Goal: Navigation & Orientation: Find specific page/section

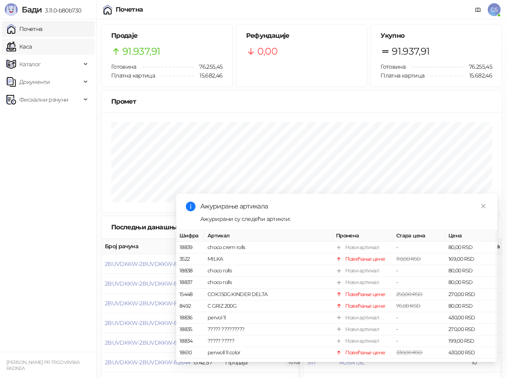
drag, startPoint x: 52, startPoint y: 29, endPoint x: 51, endPoint y: 42, distance: 12.9
click at [43, 30] on link "Почетна" at bounding box center [24, 29] width 36 height 16
click at [32, 49] on link "Каса" at bounding box center [18, 47] width 25 height 16
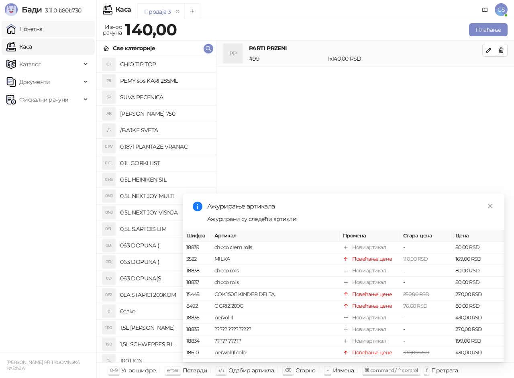
click at [43, 30] on link "Почетна" at bounding box center [24, 29] width 36 height 16
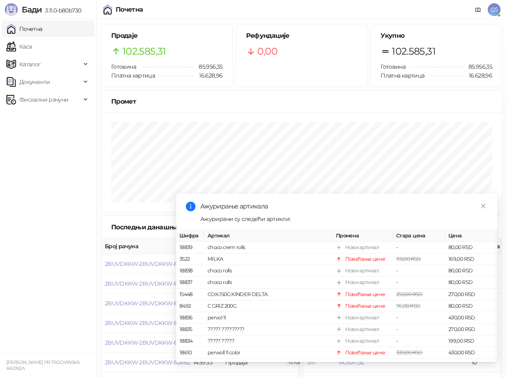
click at [43, 31] on link "Почетна" at bounding box center [24, 29] width 36 height 16
click at [32, 49] on link "Каса" at bounding box center [18, 47] width 25 height 16
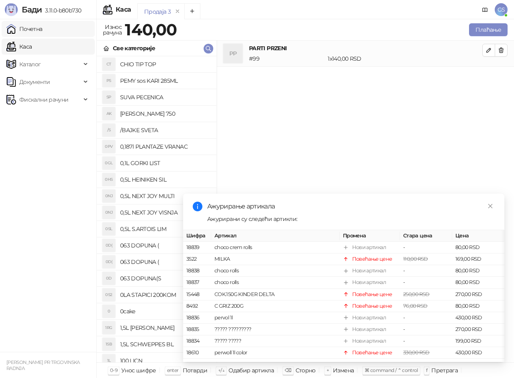
click at [43, 27] on link "Почетна" at bounding box center [24, 29] width 36 height 16
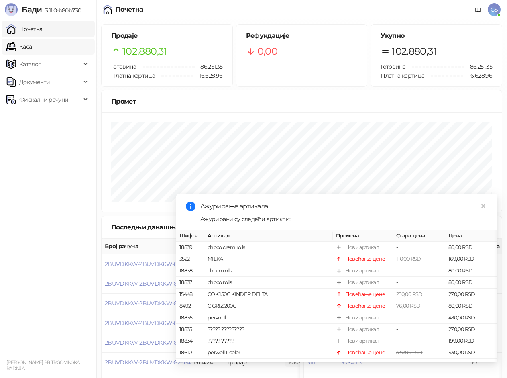
click at [32, 48] on link "Каса" at bounding box center [18, 47] width 25 height 16
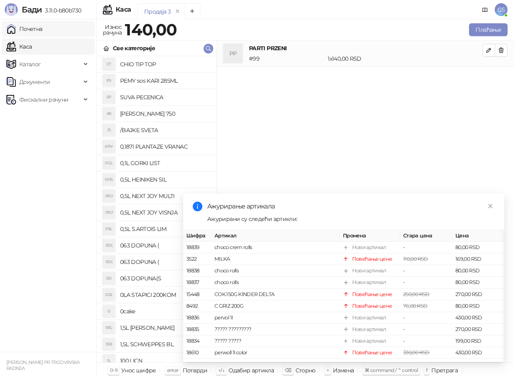
click at [41, 30] on link "Почетна" at bounding box center [24, 29] width 36 height 16
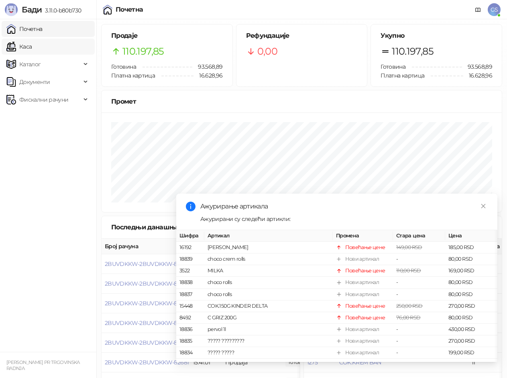
click at [32, 48] on link "Каса" at bounding box center [18, 47] width 25 height 16
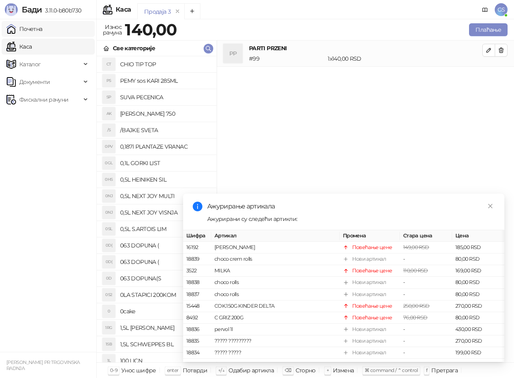
click at [40, 30] on link "Почетна" at bounding box center [24, 29] width 36 height 16
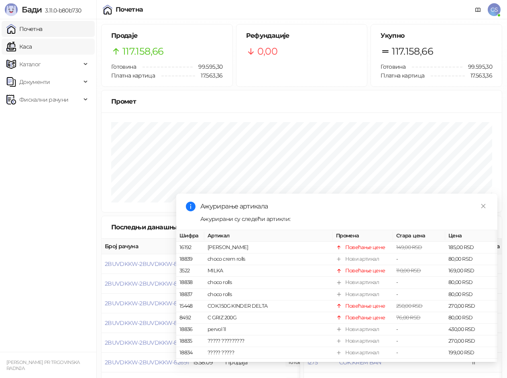
click at [32, 48] on link "Каса" at bounding box center [18, 47] width 25 height 16
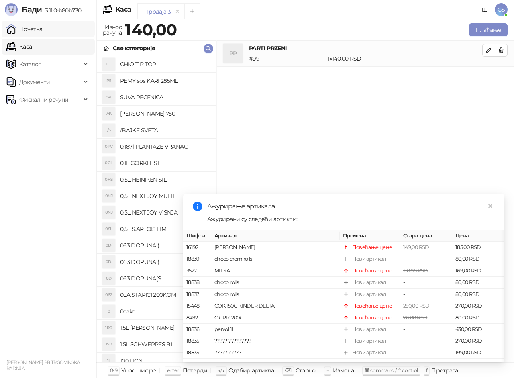
click at [43, 30] on link "Почетна" at bounding box center [24, 29] width 36 height 16
